Goal: Find specific page/section: Find specific page/section

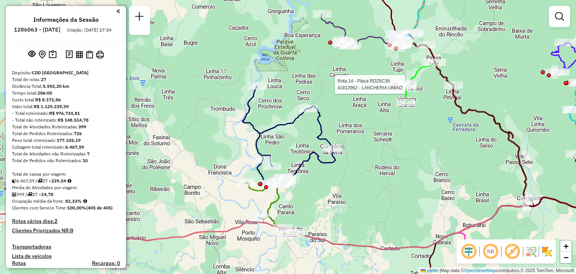
click at [290, 182] on div "Rota 14 - Placa RDZ6C39 41812962 - LANCHERIA UNIAO Janela de atendimento Grade …" at bounding box center [288, 137] width 576 height 274
click at [364, 157] on div "Rota 14 - Placa RDZ6C39 41812962 - LANCHERIA UNIAO Janela de atendimento Grade …" at bounding box center [288, 137] width 576 height 274
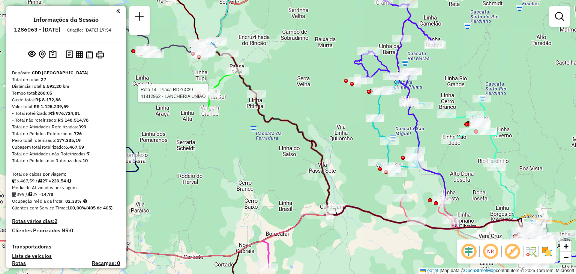
drag, startPoint x: 396, startPoint y: 184, endPoint x: 376, endPoint y: 184, distance: 19.9
click at [376, 184] on div "Rota 14 - Placa RDZ6C39 41812962 - LANCHERIA UNIAO Janela de atendimento Grade …" at bounding box center [288, 137] width 576 height 274
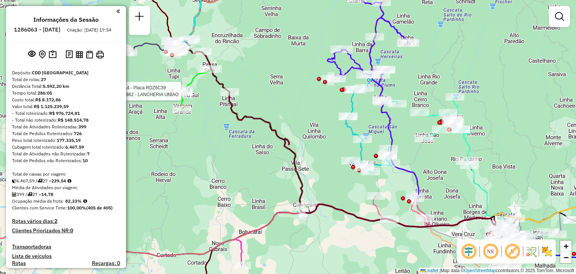
drag, startPoint x: 412, startPoint y: 187, endPoint x: 377, endPoint y: 184, distance: 35.0
click at [377, 184] on div "Rota 14 - Placa RDZ6C39 41812962 - LANCHERIA UNIAO Janela de atendimento Grade …" at bounding box center [288, 137] width 576 height 274
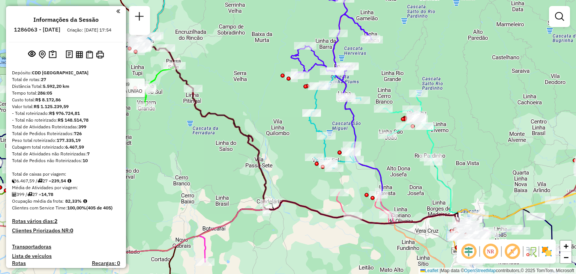
drag, startPoint x: 425, startPoint y: 189, endPoint x: 378, endPoint y: 176, distance: 48.5
click at [378, 176] on div "Rota 14 - Placa RDZ6C39 41812962 - LANCHERIA UNIAO Janela de atendimento Grade …" at bounding box center [288, 137] width 576 height 274
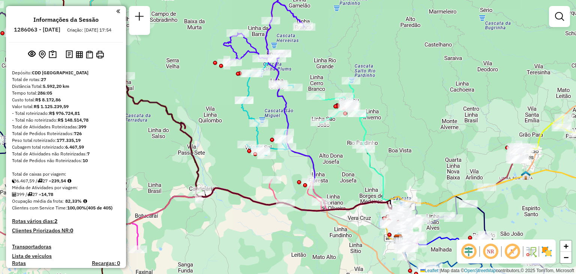
drag, startPoint x: 396, startPoint y: 191, endPoint x: 339, endPoint y: 185, distance: 57.4
click at [349, 185] on icon at bounding box center [375, 162] width 52 height 162
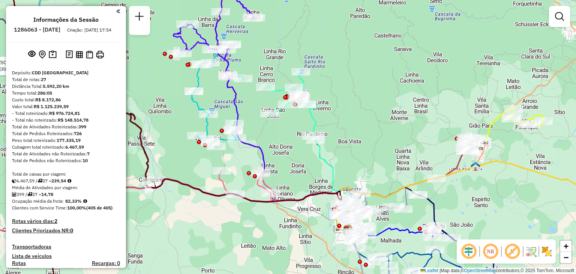
drag, startPoint x: 410, startPoint y: 163, endPoint x: 386, endPoint y: 154, distance: 26.3
click at [384, 155] on div "Rota 14 - Placa RDZ6C39 41812962 - LANCHERIA UNIAO Janela de atendimento Grade …" at bounding box center [288, 137] width 576 height 274
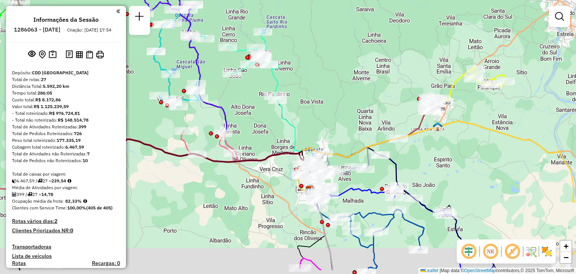
click at [387, 132] on div "Rota 14 - Placa RDZ6C39 41812962 - LANCHERIA UNIAO Rota 19 - Placa RLB0G89 4180…" at bounding box center [288, 137] width 576 height 274
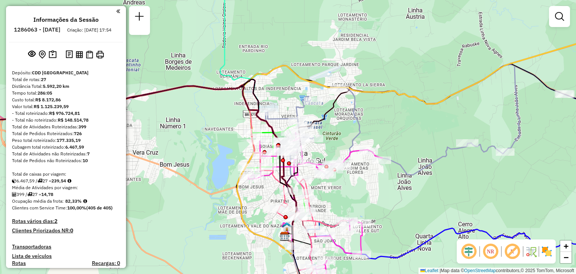
drag, startPoint x: 350, startPoint y: 197, endPoint x: 328, endPoint y: 149, distance: 52.4
click at [328, 149] on div "Rota 14 - Placa RDZ6C39 41812962 - LANCHERIA UNIAO Rota 18 - Placa RLC6A08 4181…" at bounding box center [288, 137] width 576 height 274
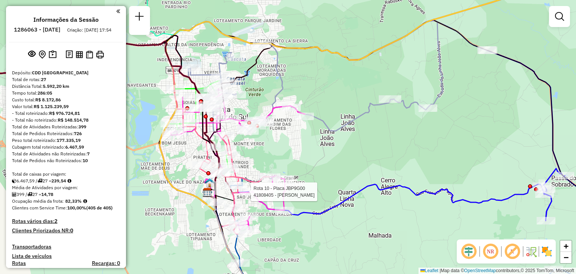
select select "**********"
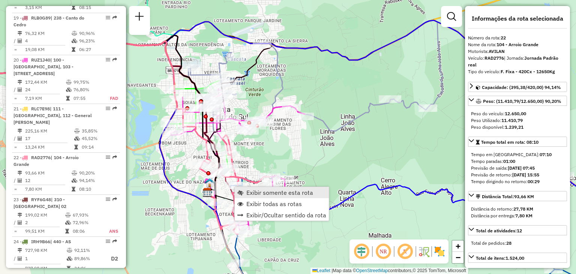
scroll to position [1179, 0]
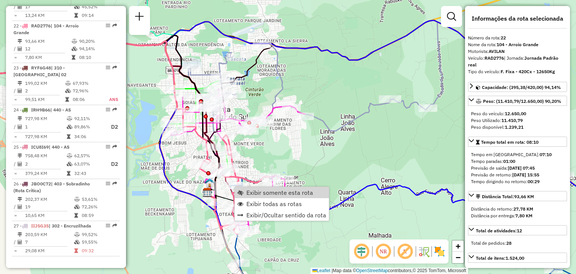
click at [291, 157] on div "Rota 22 - Placa RAD2776 41805073 - [PERSON_NAME] Rota 17 - Placa QJS6786 418005…" at bounding box center [288, 137] width 576 height 274
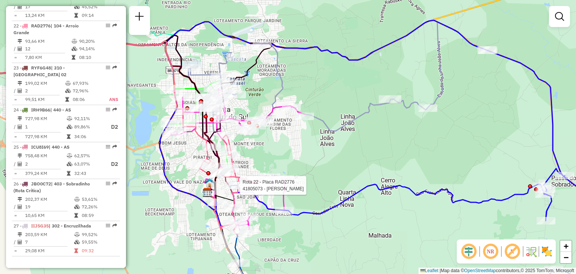
select select "**********"
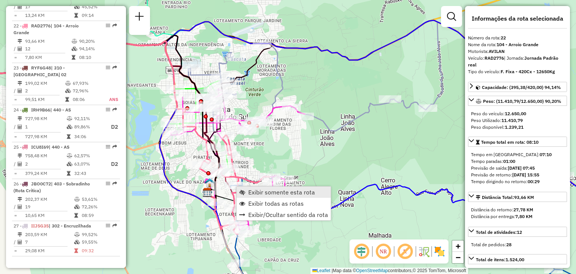
click at [251, 185] on icon at bounding box center [105, 137] width 327 height 193
click at [244, 189] on link "Exibir somente esta rota" at bounding box center [281, 190] width 94 height 11
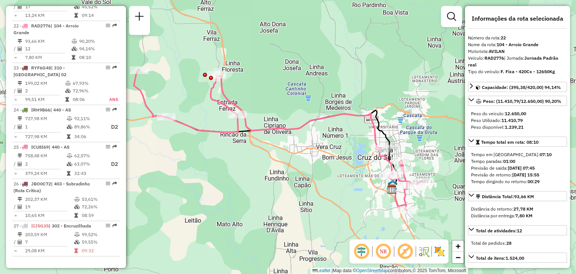
drag, startPoint x: 347, startPoint y: 174, endPoint x: 290, endPoint y: 180, distance: 57.3
click at [290, 180] on div "Janela de atendimento Grade de atendimento Capacidade Transportadoras Veículos …" at bounding box center [288, 137] width 576 height 274
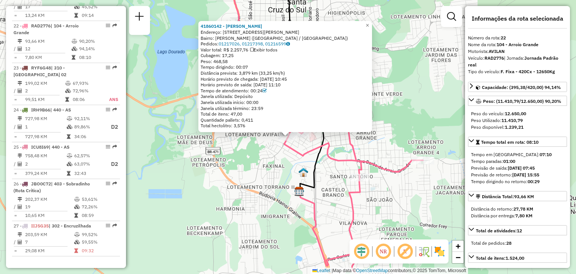
click at [288, 175] on div "41860142 - [PERSON_NAME]: R DONA [PERSON_NAME] 518 Bairro: [PERSON_NAME] ([GEOG…" at bounding box center [288, 137] width 576 height 274
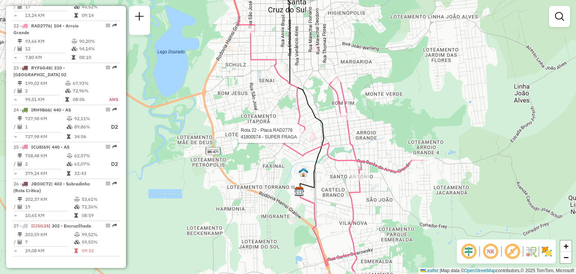
select select "**********"
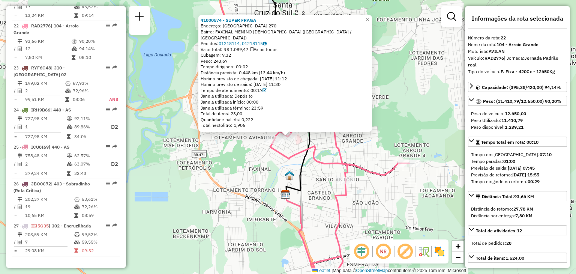
click at [306, 161] on icon at bounding box center [282, 84] width 56 height 222
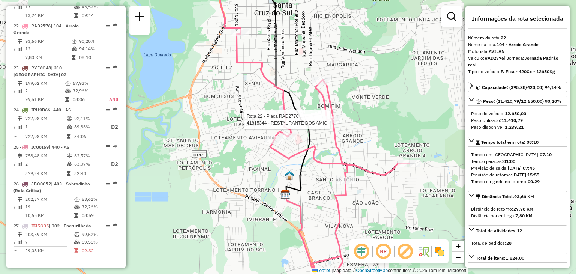
click at [329, 123] on div at bounding box center [332, 120] width 19 height 8
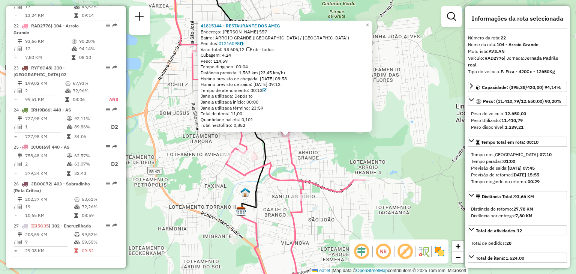
click at [321, 153] on div "41815344 - RESTAURANTE DOS AMIG Endereço: [PERSON_NAME] 557 Bairro: [GEOGRAPHIC…" at bounding box center [288, 137] width 576 height 274
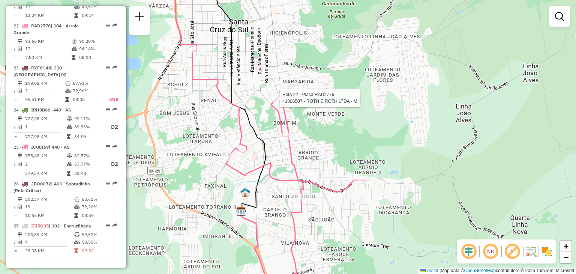
select select "**********"
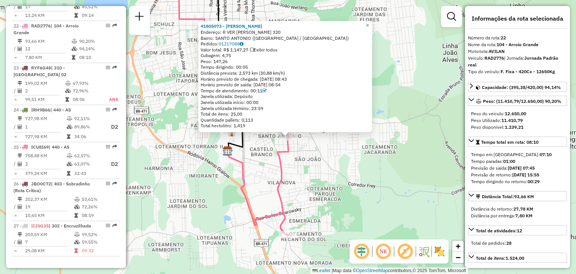
click at [277, 185] on icon at bounding box center [259, 104] width 185 height 262
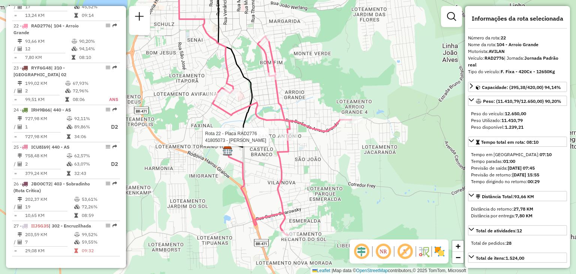
click at [291, 141] on div at bounding box center [288, 137] width 19 height 8
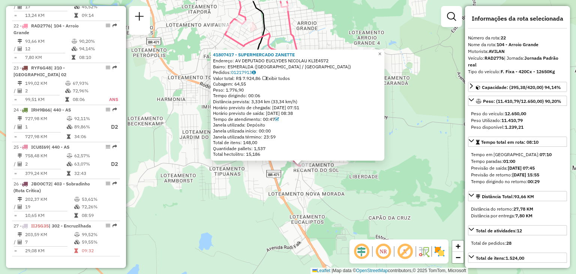
drag, startPoint x: 285, startPoint y: 165, endPoint x: 297, endPoint y: 194, distance: 31.4
click at [297, 194] on div "41807417 - SUPERMERCADO [PERSON_NAME]: AV DEPUTADO EUCLYDES NICOLAU KLIE4572 Ba…" at bounding box center [288, 137] width 576 height 274
click at [297, 186] on div "41807417 - SUPERMERCADO [PERSON_NAME]: AV DEPUTADO EUCLYDES NICOLAU KLIE4572 Ba…" at bounding box center [288, 137] width 576 height 274
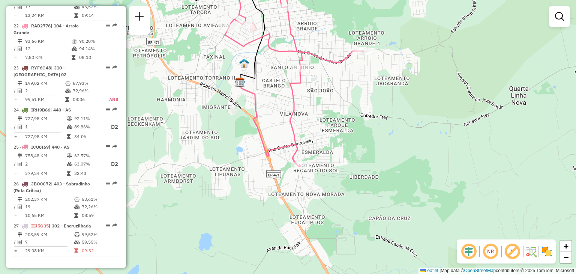
drag, startPoint x: 351, startPoint y: 155, endPoint x: 361, endPoint y: 183, distance: 29.8
click at [361, 183] on div "Janela de atendimento Grade de atendimento Capacidade Transportadoras Veículos …" at bounding box center [288, 137] width 576 height 274
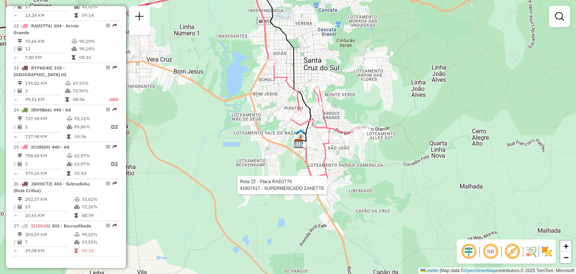
select select "**********"
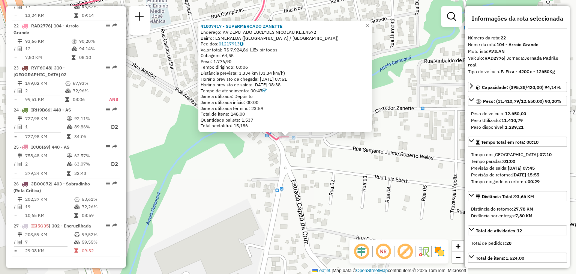
click at [390, 183] on div "41807417 - SUPERMERCADO [PERSON_NAME]: AV DEPUTADO EUCLYDES NICOLAU KLIE4572 Ba…" at bounding box center [288, 137] width 576 height 274
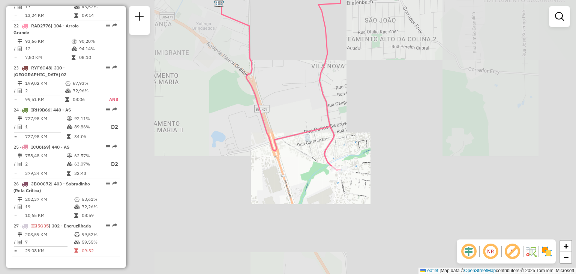
drag, startPoint x: 357, startPoint y: 144, endPoint x: 366, endPoint y: 203, distance: 60.0
click at [368, 206] on div "Rota 22 - Placa RAD2776 41807417 - SUPERMERCADO ZANETTE Janela de atendimento G…" at bounding box center [288, 137] width 576 height 274
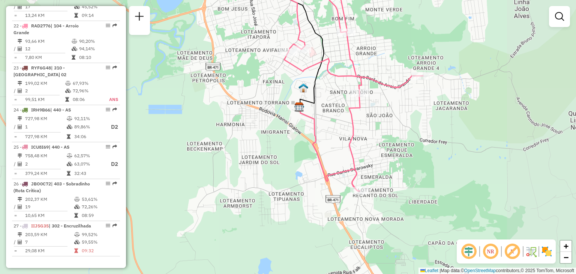
drag, startPoint x: 378, startPoint y: 118, endPoint x: 370, endPoint y: 135, distance: 18.3
click at [379, 148] on div "Janela de atendimento Grade de atendimento Capacidade Transportadoras Veículos …" at bounding box center [288, 137] width 576 height 274
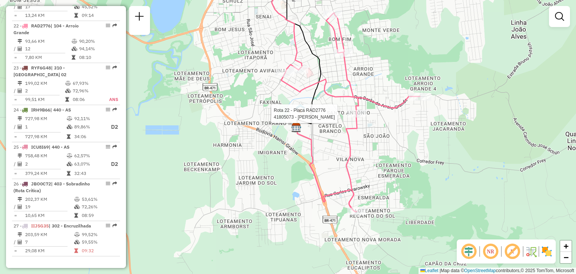
select select "**********"
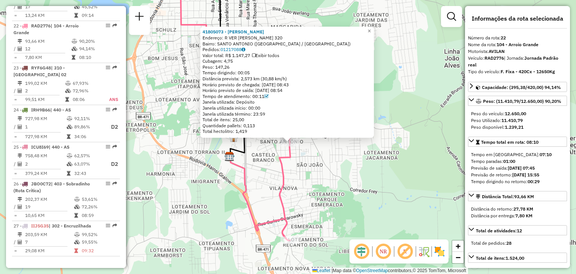
drag, startPoint x: 307, startPoint y: 184, endPoint x: 315, endPoint y: 198, distance: 16.6
click at [315, 198] on div "41805073 - [PERSON_NAME] Endereço: R VER [PERSON_NAME] 320 Bairro: [GEOGRAPHIC_…" at bounding box center [288, 137] width 576 height 274
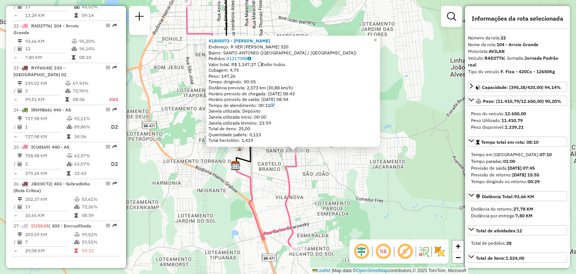
click at [311, 189] on div "41805073 - [PERSON_NAME] Endereço: R VER [PERSON_NAME] 320 Bairro: [GEOGRAPHIC_…" at bounding box center [288, 137] width 576 height 274
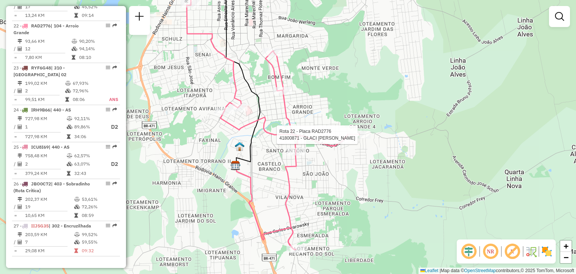
select select "**********"
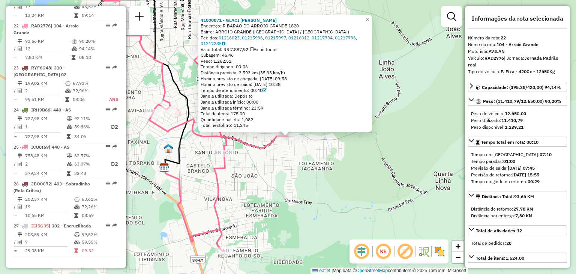
click at [323, 168] on div "41800871 - GLACI T P LAUERMANN Endereço: [GEOGRAPHIC_DATA] GRANDE 1820 Bairro: …" at bounding box center [288, 137] width 576 height 274
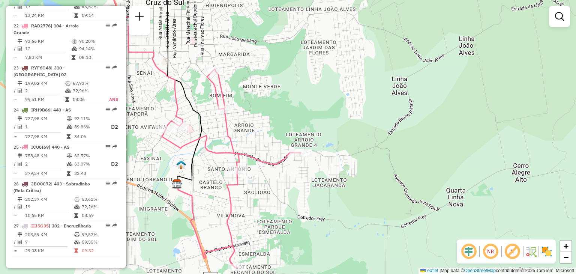
drag, startPoint x: 318, startPoint y: 158, endPoint x: 351, endPoint y: 197, distance: 51.6
click at [351, 197] on div "Janela de atendimento Grade de atendimento Capacidade Transportadoras Veículos …" at bounding box center [288, 137] width 576 height 274
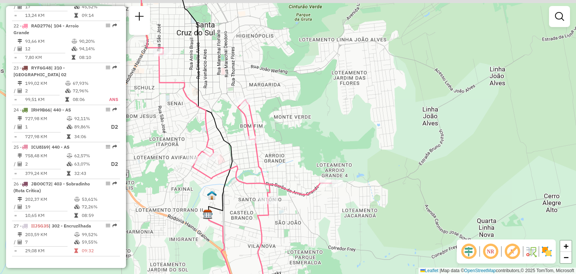
drag, startPoint x: 315, startPoint y: 144, endPoint x: 330, endPoint y: 155, distance: 18.0
click at [330, 155] on div "Janela de atendimento Grade de atendimento Capacidade Transportadoras Veículos …" at bounding box center [288, 137] width 576 height 274
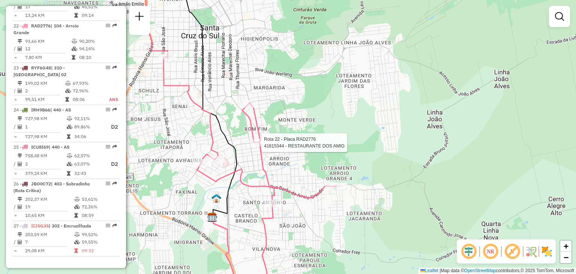
select select "**********"
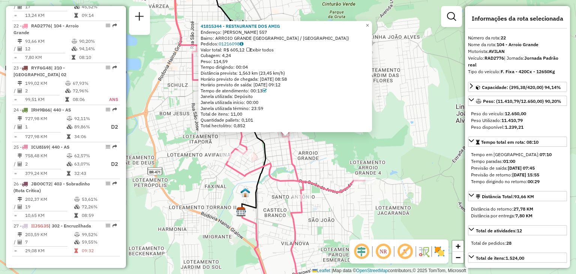
click at [308, 158] on div "41815344 - RESTAURANTE DOS AMIG Endereço: [PERSON_NAME] 557 Bairro: [GEOGRAPHIC…" at bounding box center [288, 137] width 576 height 274
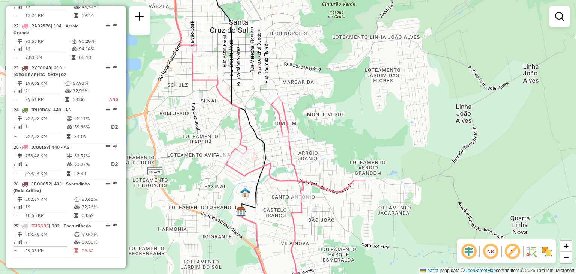
select select "**********"
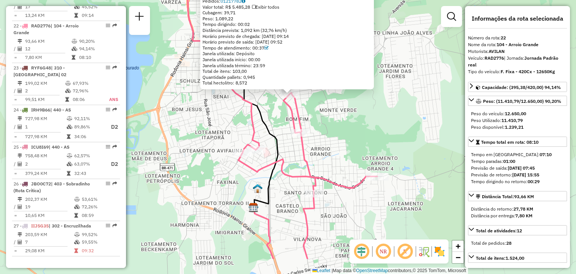
drag, startPoint x: 344, startPoint y: 227, endPoint x: 311, endPoint y: 247, distance: 38.7
click at [346, 192] on div "Rota 22 - Placa RAD2776 41806507 - ROTH E ROTH LTDA - M 41806507 - ROTH E ROTH …" at bounding box center [288, 137] width 576 height 274
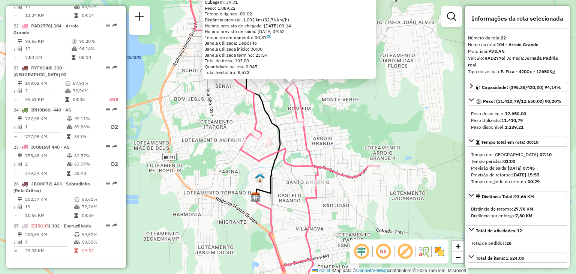
drag, startPoint x: 309, startPoint y: 242, endPoint x: 306, endPoint y: 216, distance: 26.1
click at [306, 216] on icon at bounding box center [283, 121] width 191 height 319
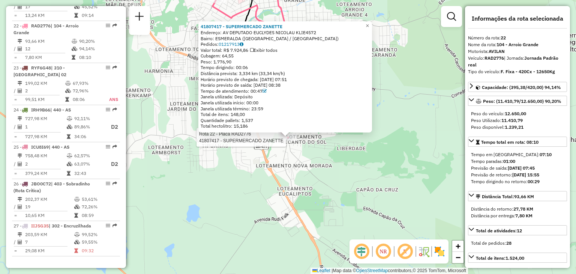
drag, startPoint x: 286, startPoint y: 161, endPoint x: 292, endPoint y: 152, distance: 11.1
click at [287, 160] on div "Rota 22 - Placa RAD2776 41807417 - SUPERMERCADO ZANETTE 41807417 - SUPERMERCADO…" at bounding box center [288, 137] width 576 height 274
